Goal: Task Accomplishment & Management: Manage account settings

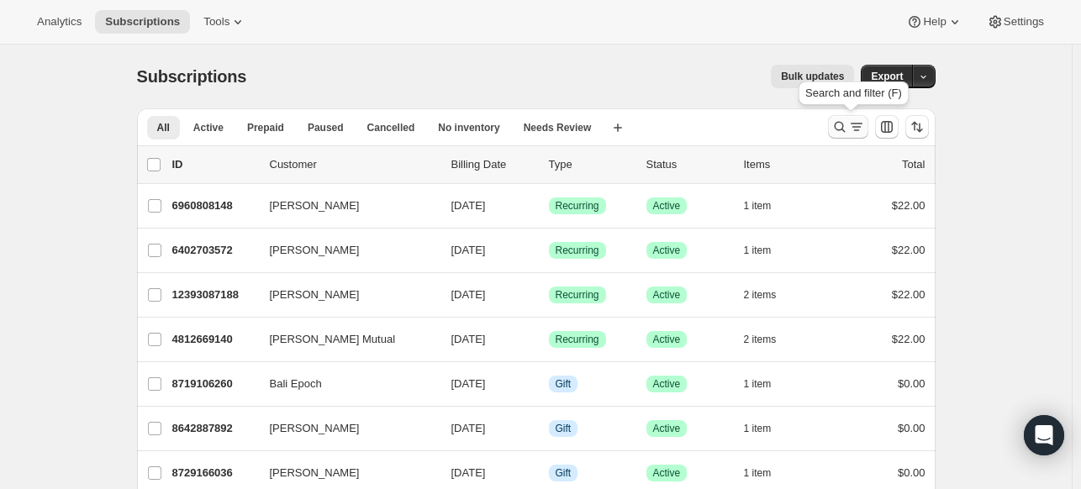
click at [844, 125] on icon "Search and filter results" at bounding box center [840, 127] width 17 height 17
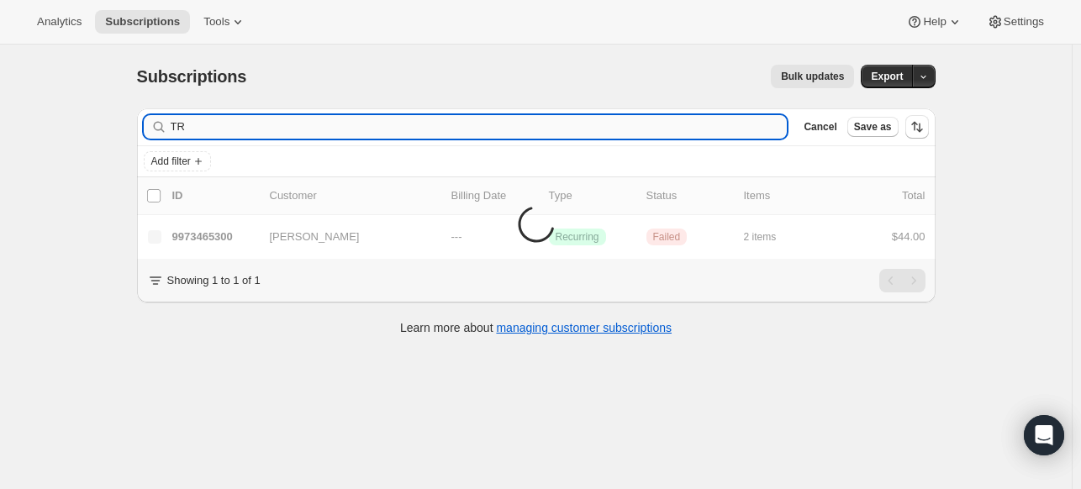
type input "T"
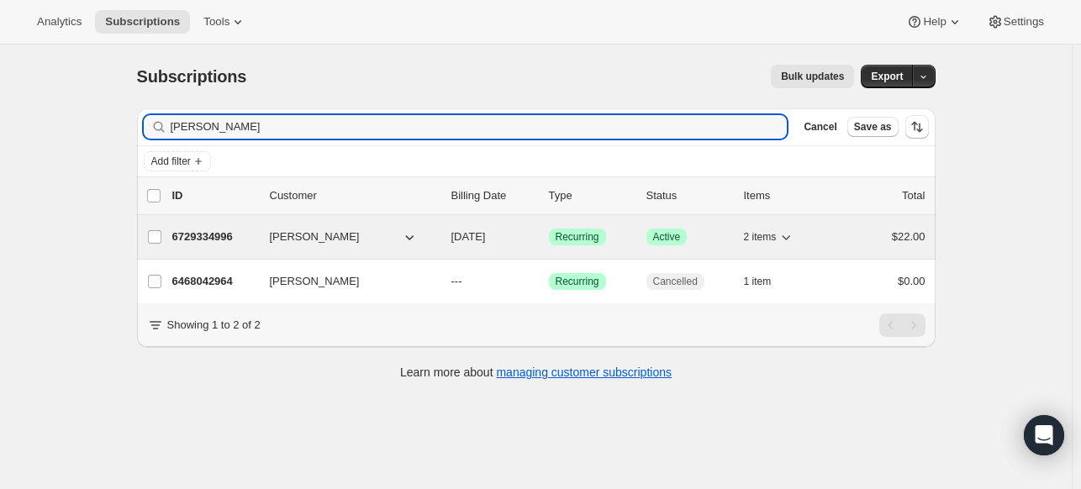
type input "[PERSON_NAME]"
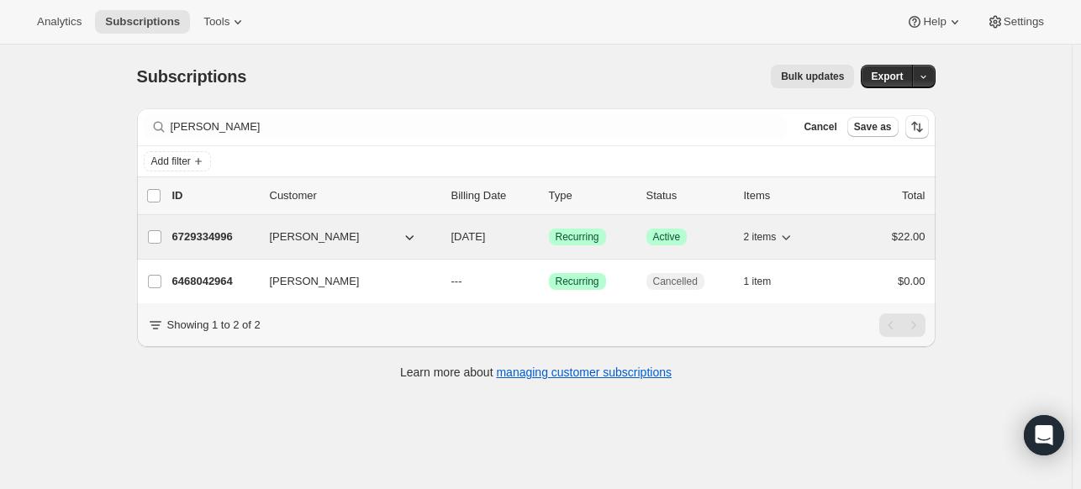
click at [193, 235] on p "6729334996" at bounding box center [214, 237] width 84 height 17
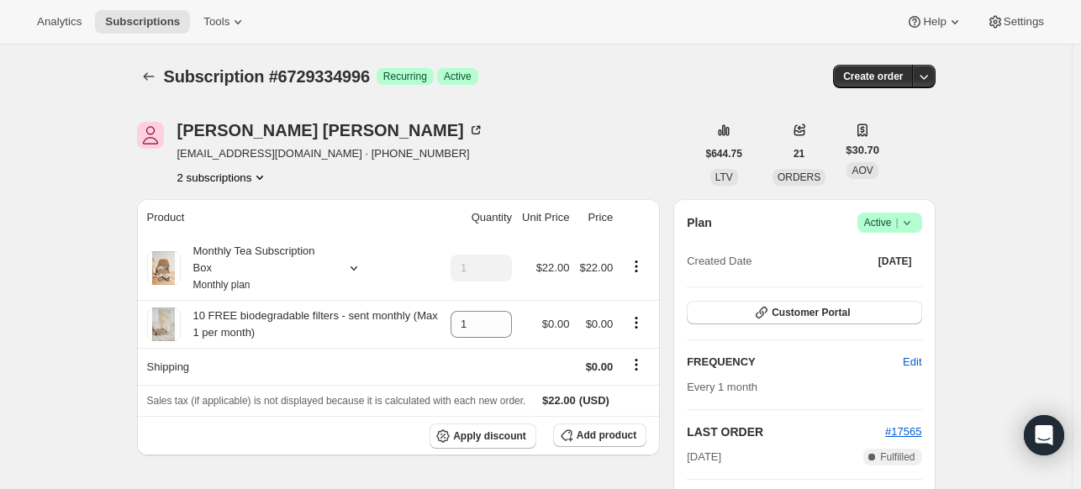
click at [912, 226] on icon at bounding box center [907, 222] width 17 height 17
click at [895, 287] on span "Cancel subscription" at bounding box center [895, 284] width 95 height 13
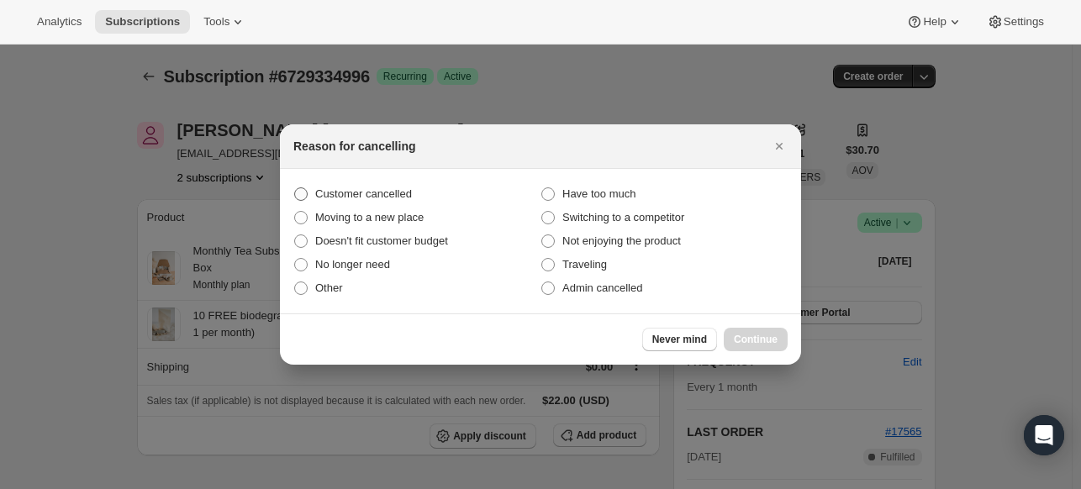
click at [394, 195] on span "Customer cancelled" at bounding box center [363, 194] width 97 height 13
click at [295, 188] on input "Customer cancelled" at bounding box center [294, 188] width 1 height 1
radio input "true"
click at [612, 286] on span "Admin cancelled" at bounding box center [603, 288] width 80 height 13
click at [542, 283] on input "Admin cancelled" at bounding box center [542, 282] width 1 height 1
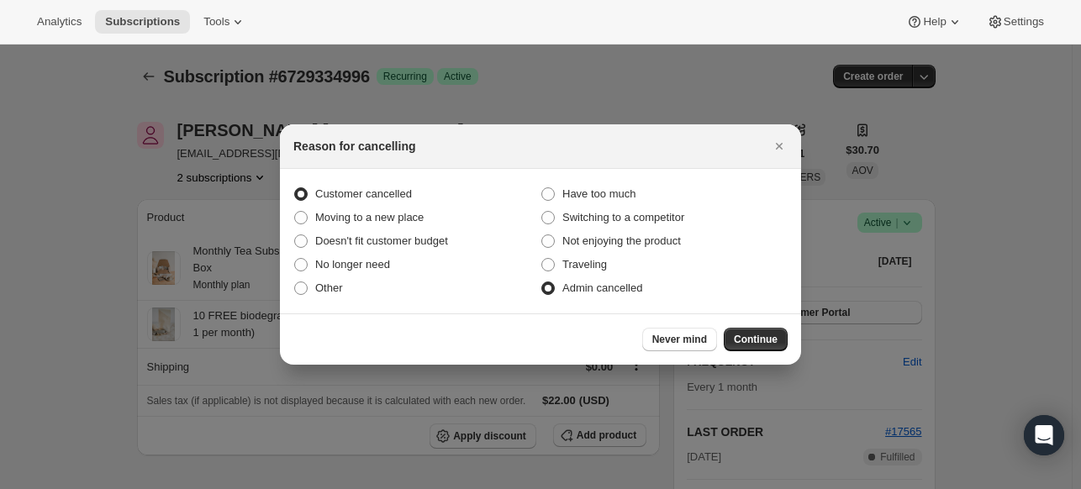
radio input "true"
radio input "false"
click at [759, 337] on span "Continue" at bounding box center [756, 339] width 44 height 13
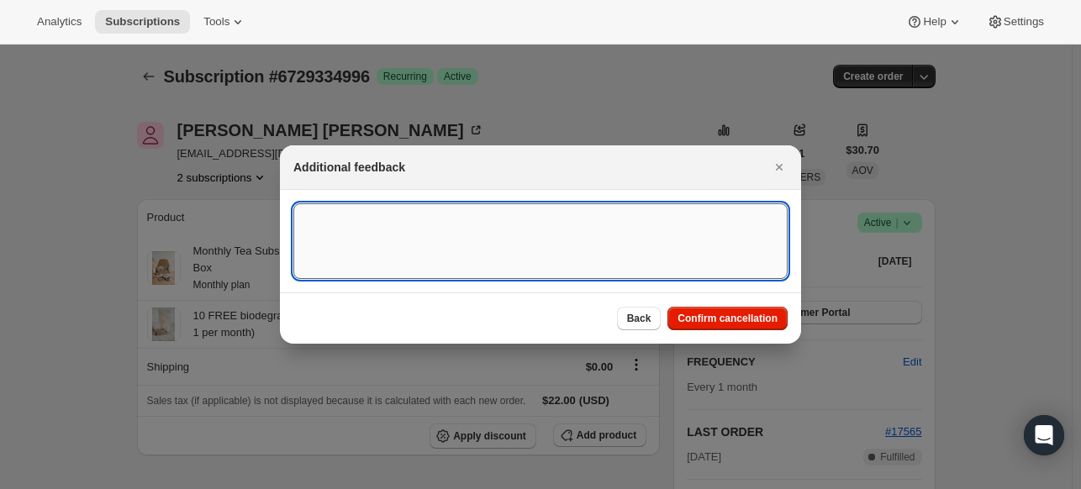
click at [600, 204] on textarea ":rck:" at bounding box center [540, 242] width 494 height 76
click at [599, 211] on textarea ":rck:" at bounding box center [540, 242] width 494 height 76
type textarea "u"
type textarea "US Customs"
click at [739, 311] on button "Confirm cancellation" at bounding box center [728, 319] width 120 height 24
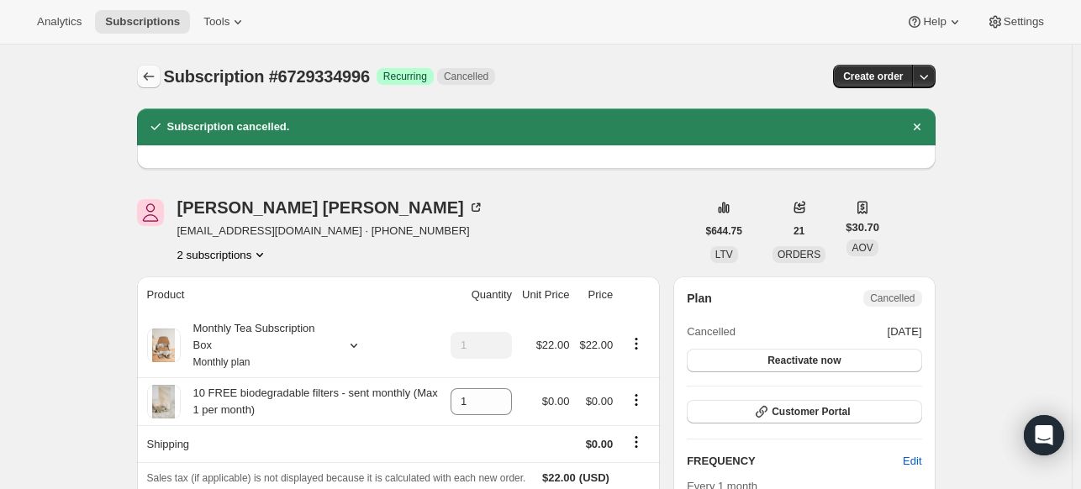
click at [155, 79] on icon "Subscriptions" at bounding box center [148, 76] width 17 height 17
